Goal: Find specific page/section: Find specific page/section

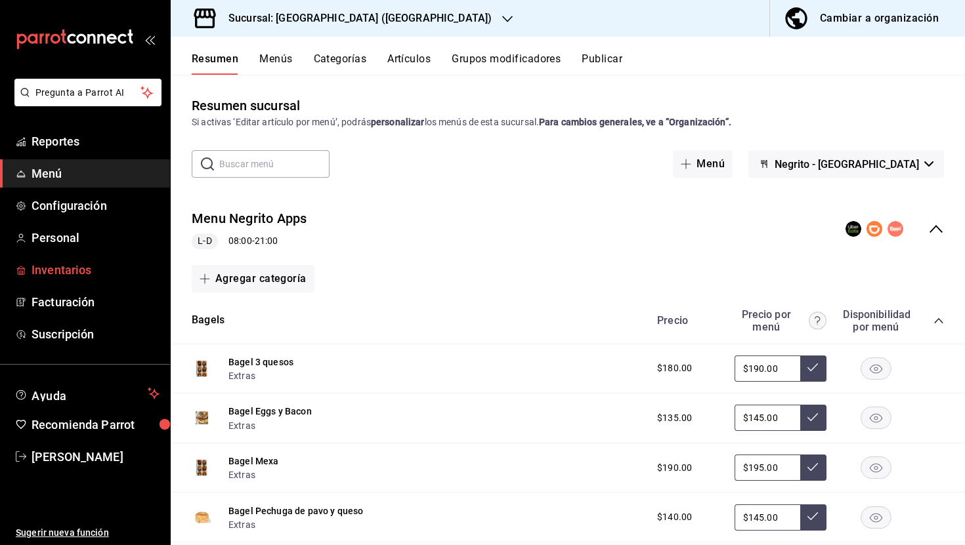
click at [69, 266] on span "Inventarios" at bounding box center [96, 270] width 128 height 18
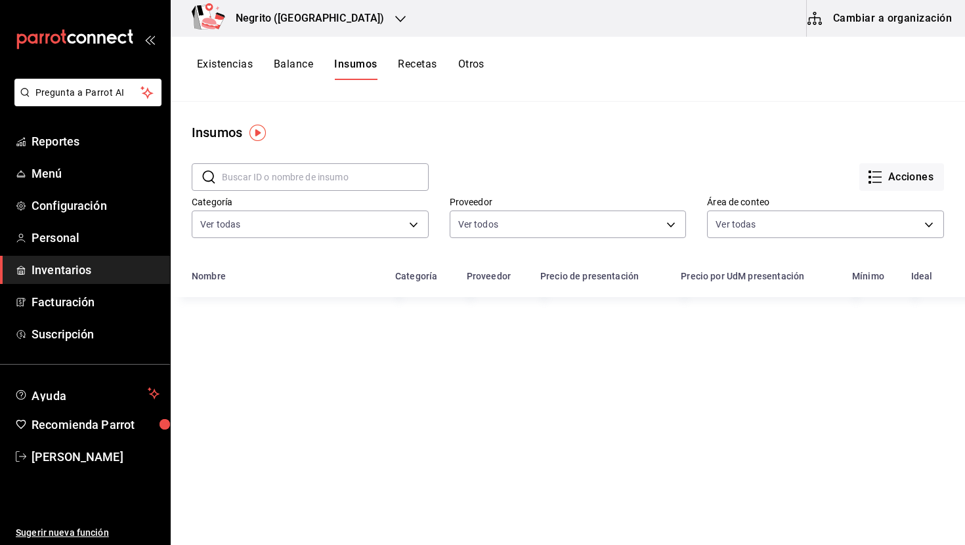
click at [289, 184] on input "text" at bounding box center [325, 177] width 207 height 26
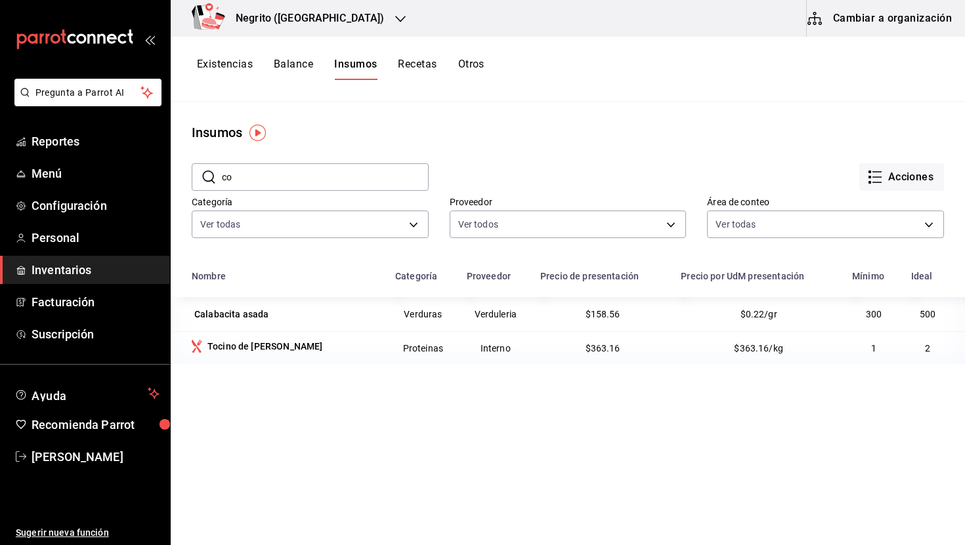
type input "coi"
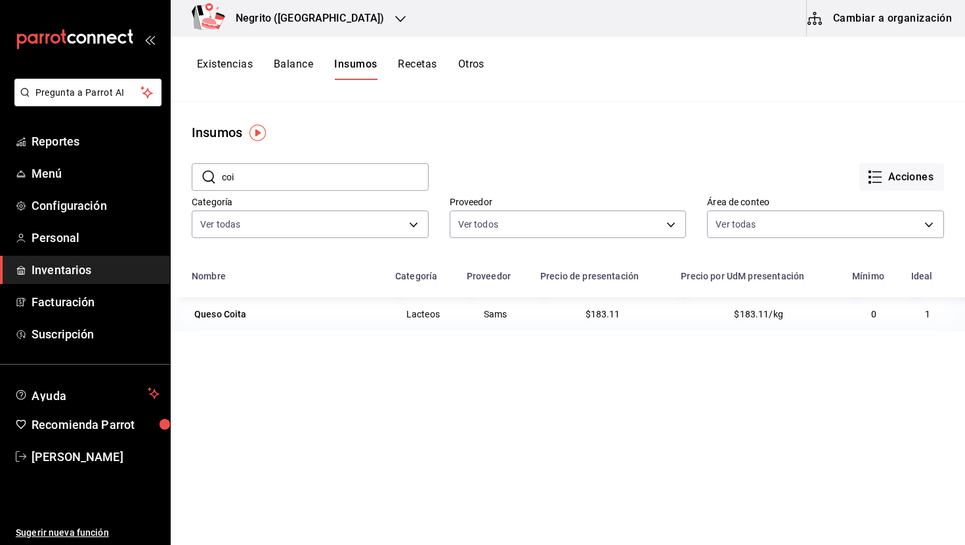
click at [233, 61] on button "Existencias" at bounding box center [225, 69] width 56 height 22
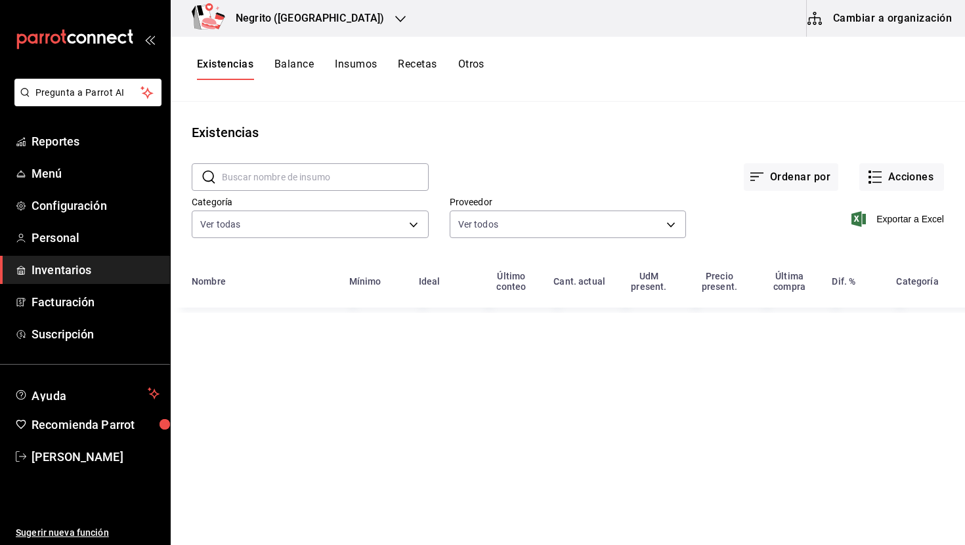
click at [289, 181] on input "text" at bounding box center [325, 177] width 207 height 26
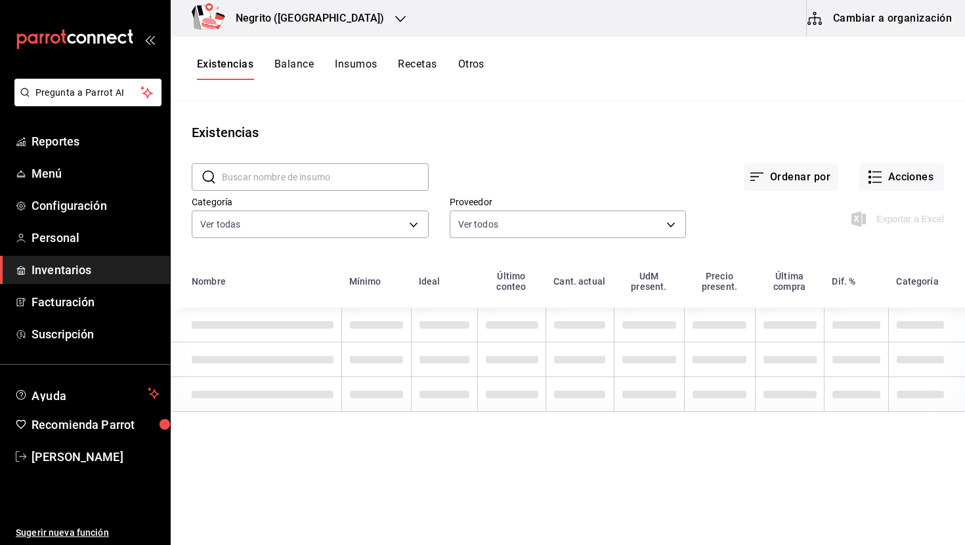
type input "p"
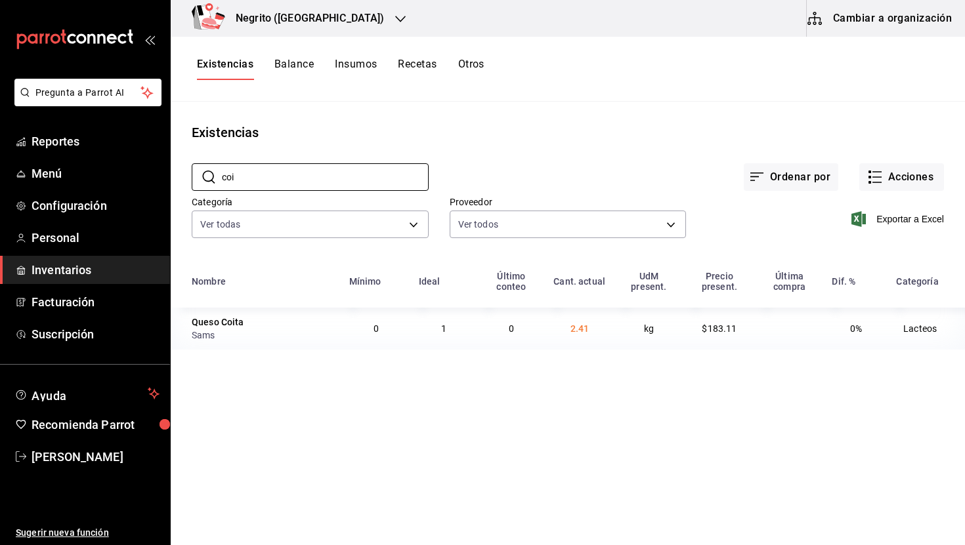
type input "coi"
